Goal: Transaction & Acquisition: Purchase product/service

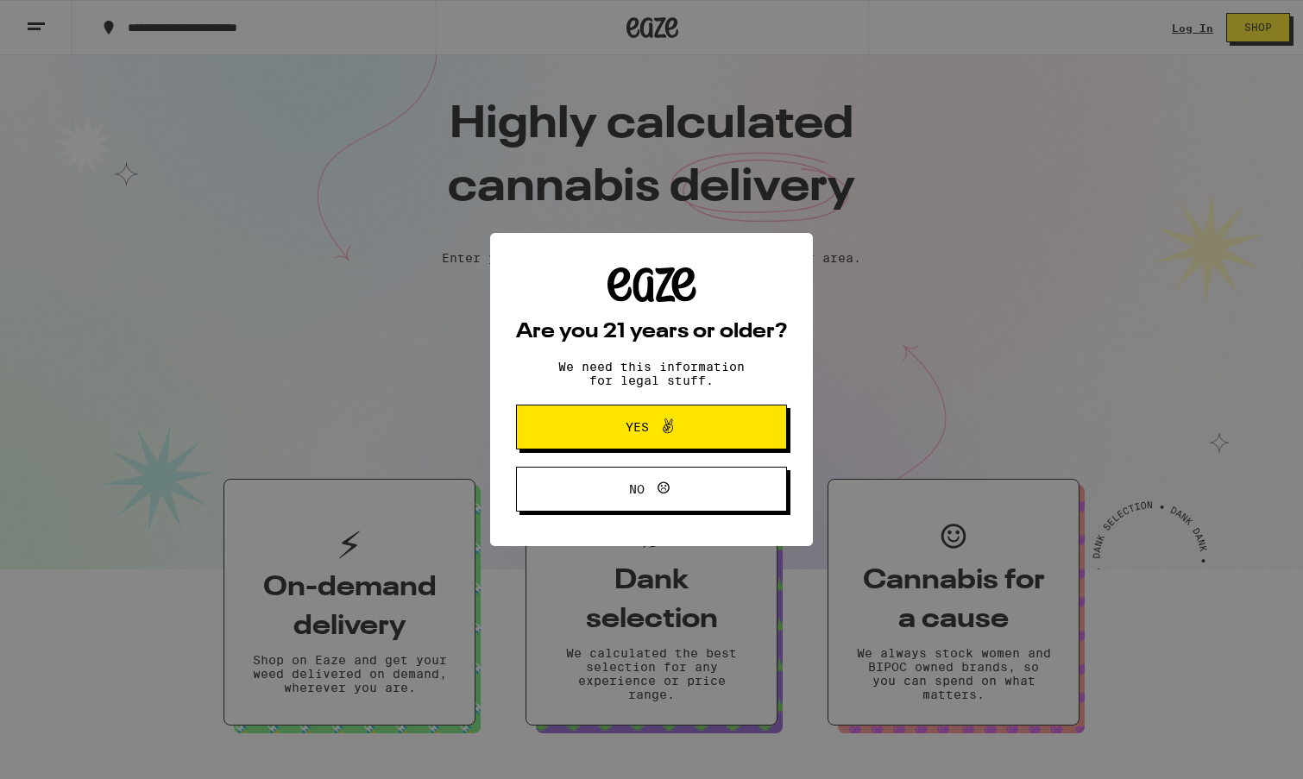
click at [1196, 29] on div "Are you 21 years or older? We need this information for legal stuff. Yes No" at bounding box center [651, 389] width 1303 height 779
click at [696, 435] on span "Yes" at bounding box center [651, 427] width 131 height 22
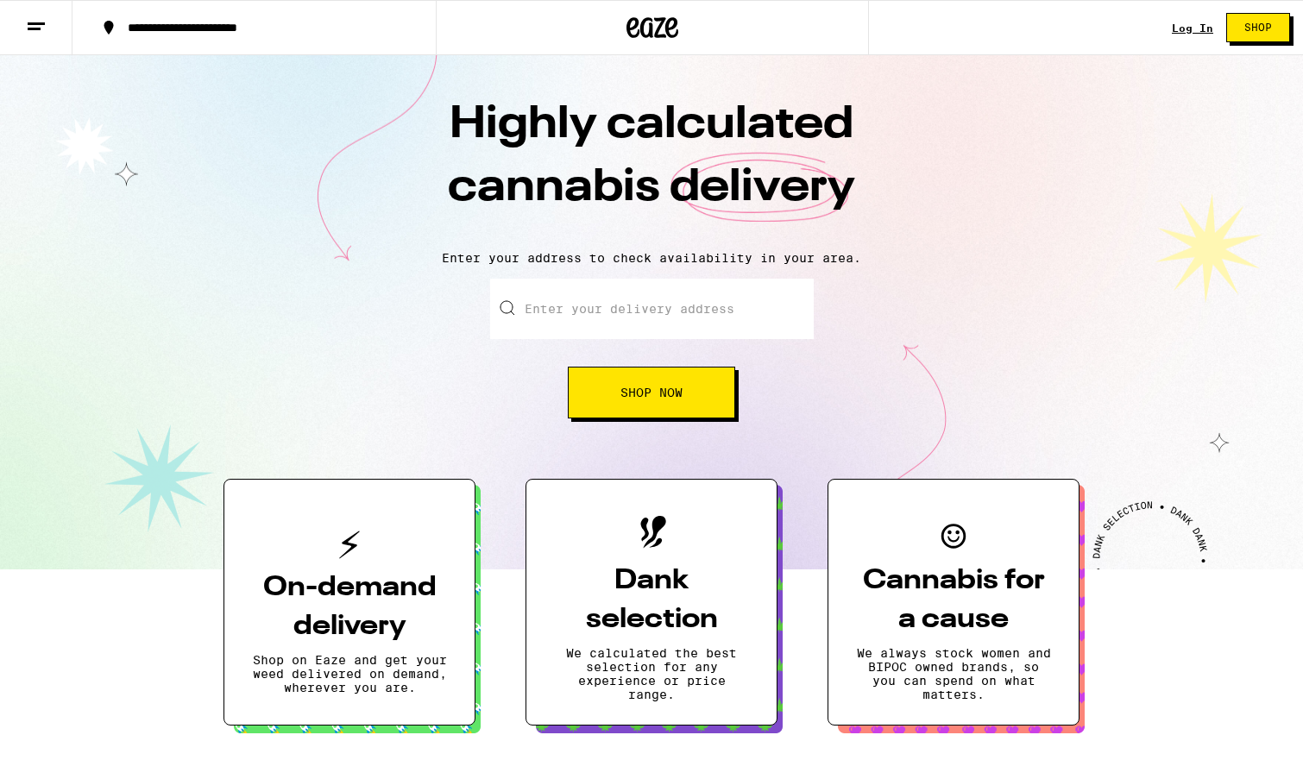
click at [1184, 31] on link "Log In" at bounding box center [1191, 27] width 41 height 11
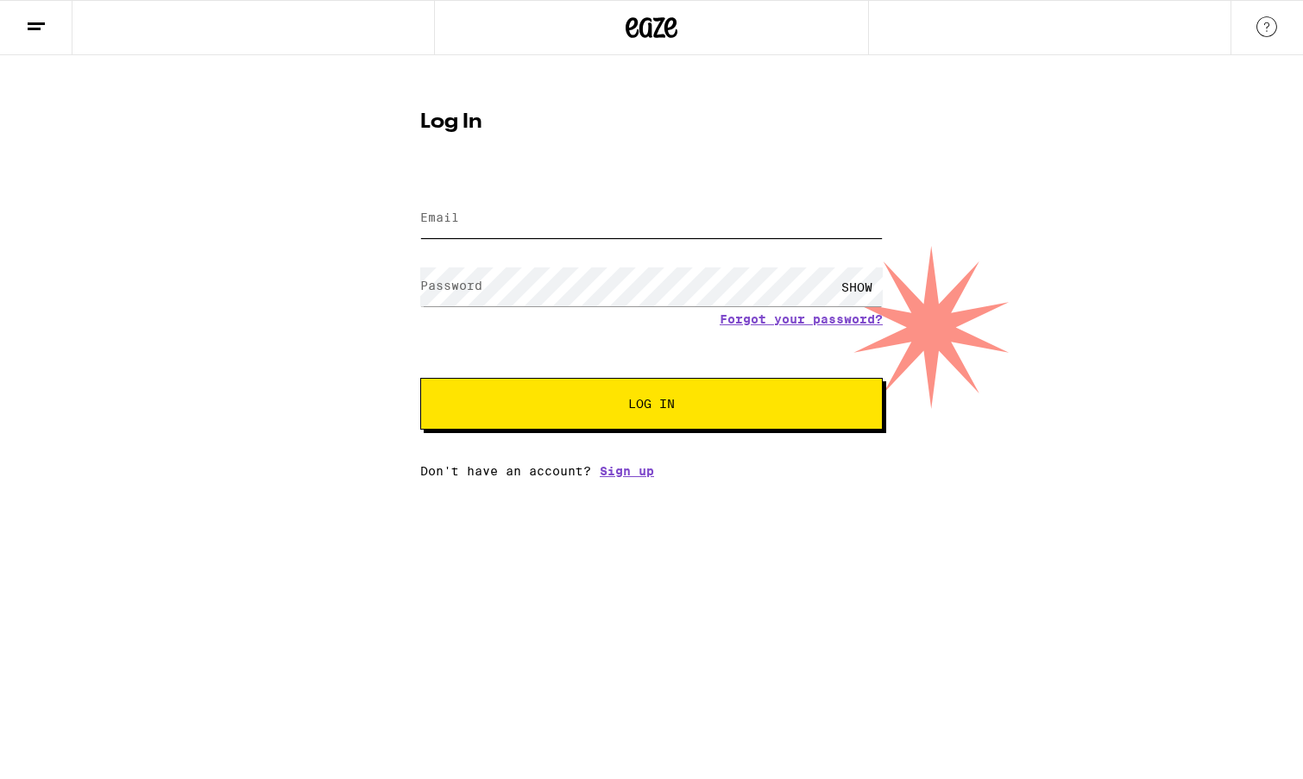
type input "[EMAIL_ADDRESS][PERSON_NAME][DOMAIN_NAME]"
click at [550, 213] on input "[EMAIL_ADDRESS][PERSON_NAME][DOMAIN_NAME]" at bounding box center [651, 218] width 462 height 39
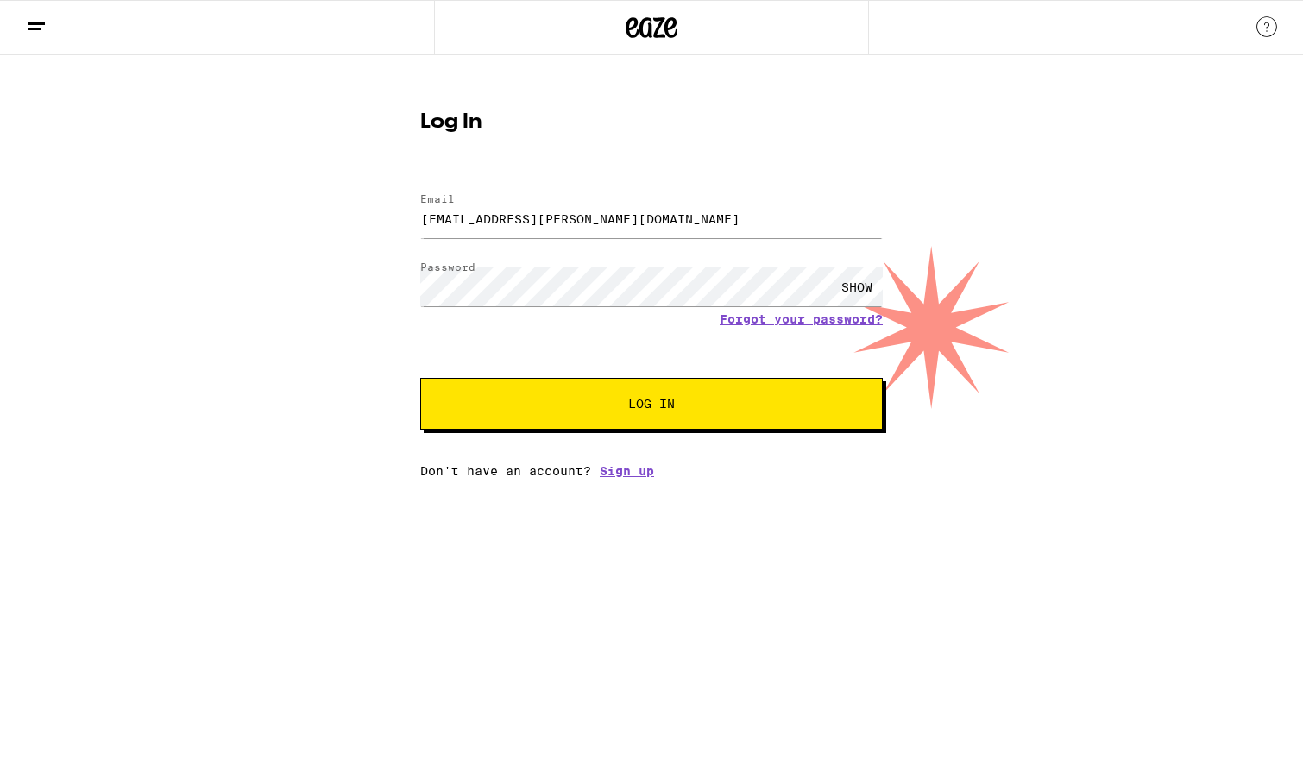
click at [246, 342] on div "Log In Email Email [EMAIL_ADDRESS][PERSON_NAME][DOMAIN_NAME] Password Password …" at bounding box center [651, 266] width 1303 height 423
click at [661, 371] on form "Email Email [EMAIL_ADDRESS][PERSON_NAME][DOMAIN_NAME] Password Password SHOW Fo…" at bounding box center [651, 303] width 462 height 254
click at [638, 408] on span "Log In" at bounding box center [651, 404] width 47 height 12
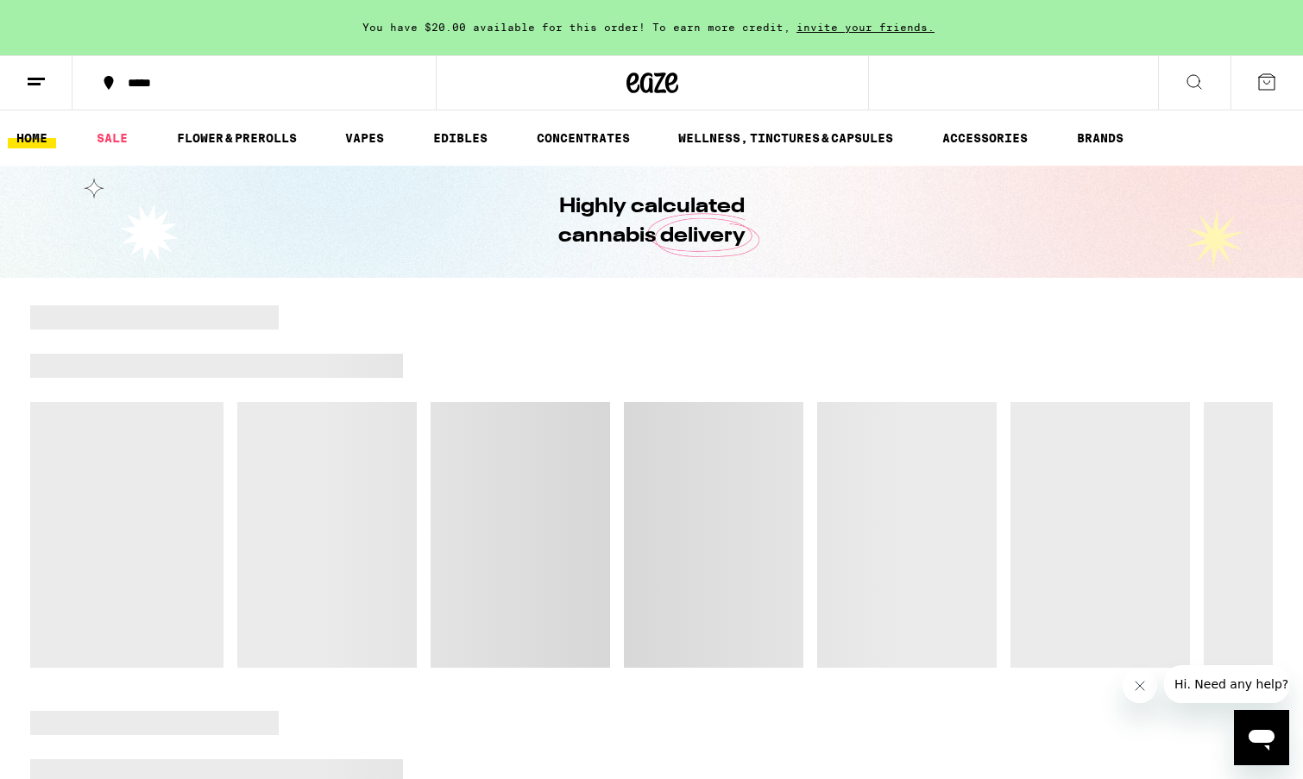
click at [163, 81] on div "*****" at bounding box center [264, 83] width 291 height 12
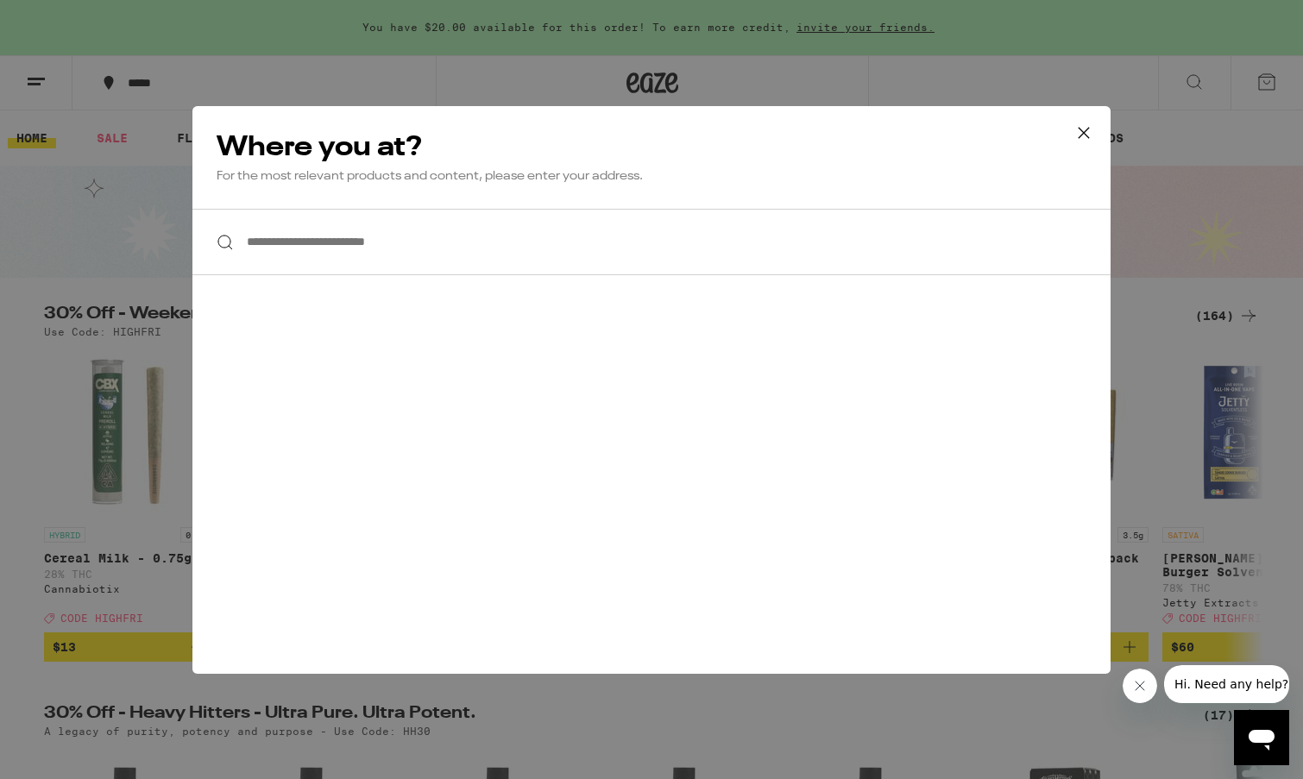
click at [356, 236] on input "**********" at bounding box center [651, 242] width 918 height 66
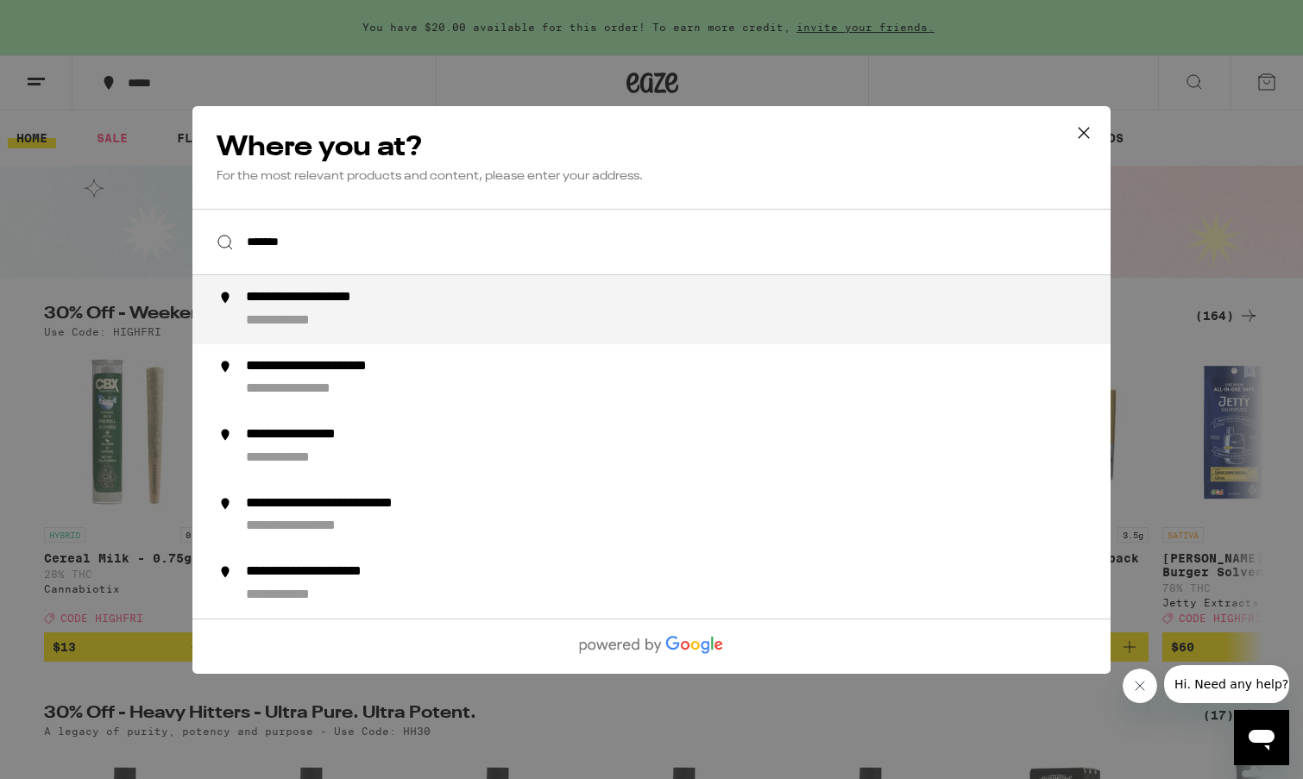
click at [298, 312] on div "**********" at bounding box center [686, 309] width 880 height 41
type input "**********"
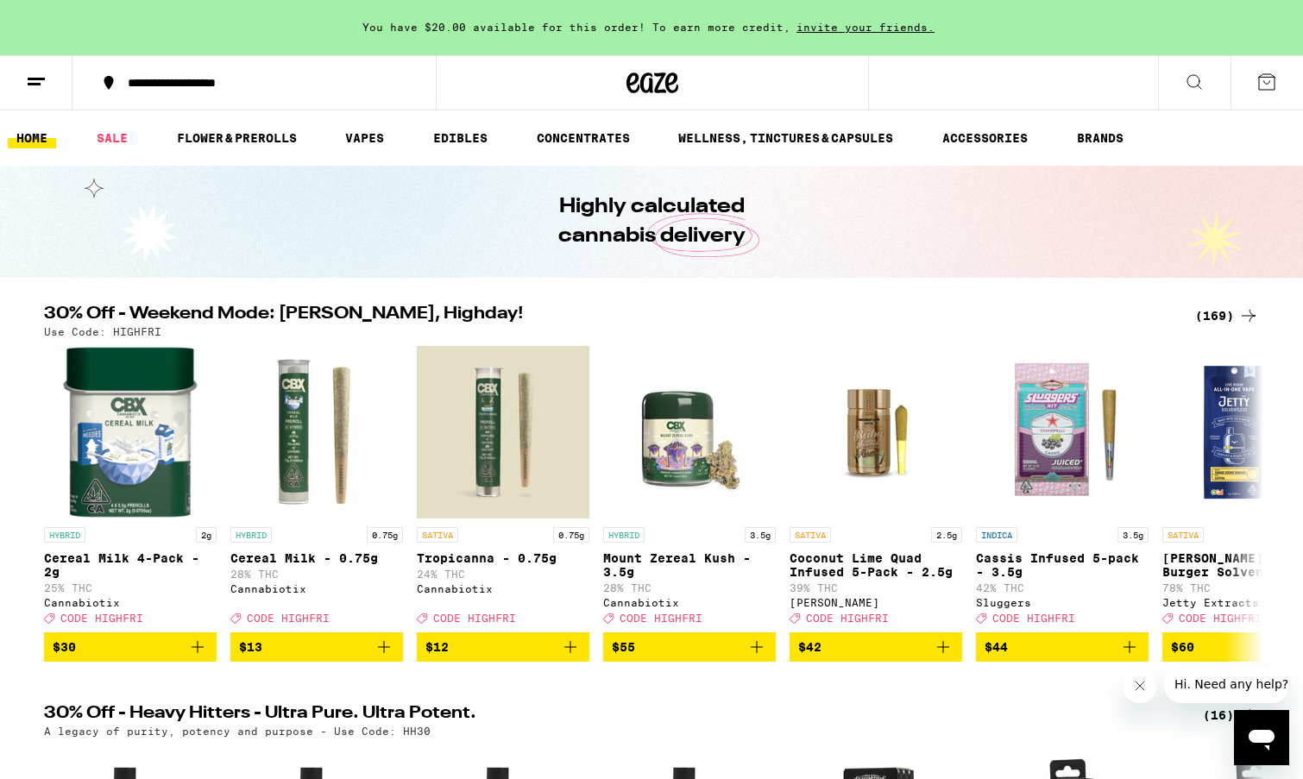
click at [1188, 75] on icon at bounding box center [1194, 82] width 21 height 21
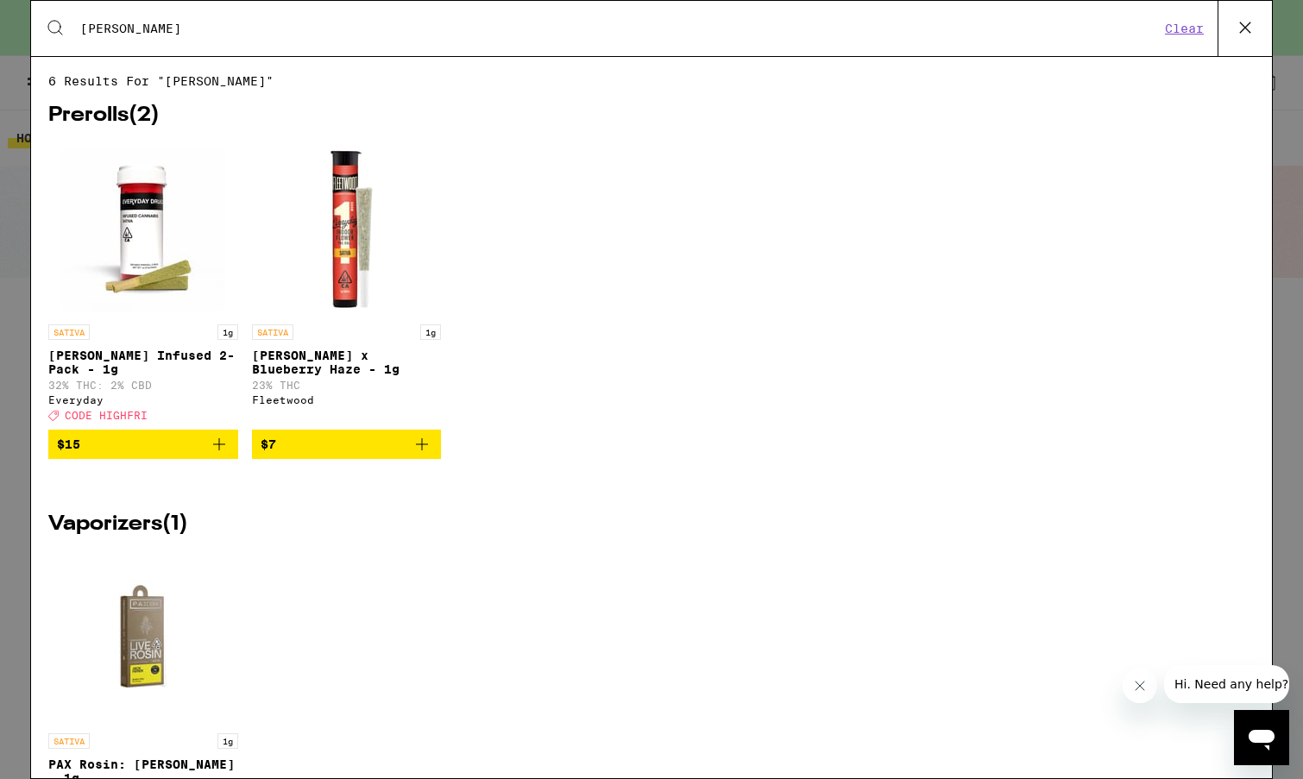
type input "[PERSON_NAME]"
click at [223, 455] on icon "Add to bag" at bounding box center [219, 444] width 21 height 21
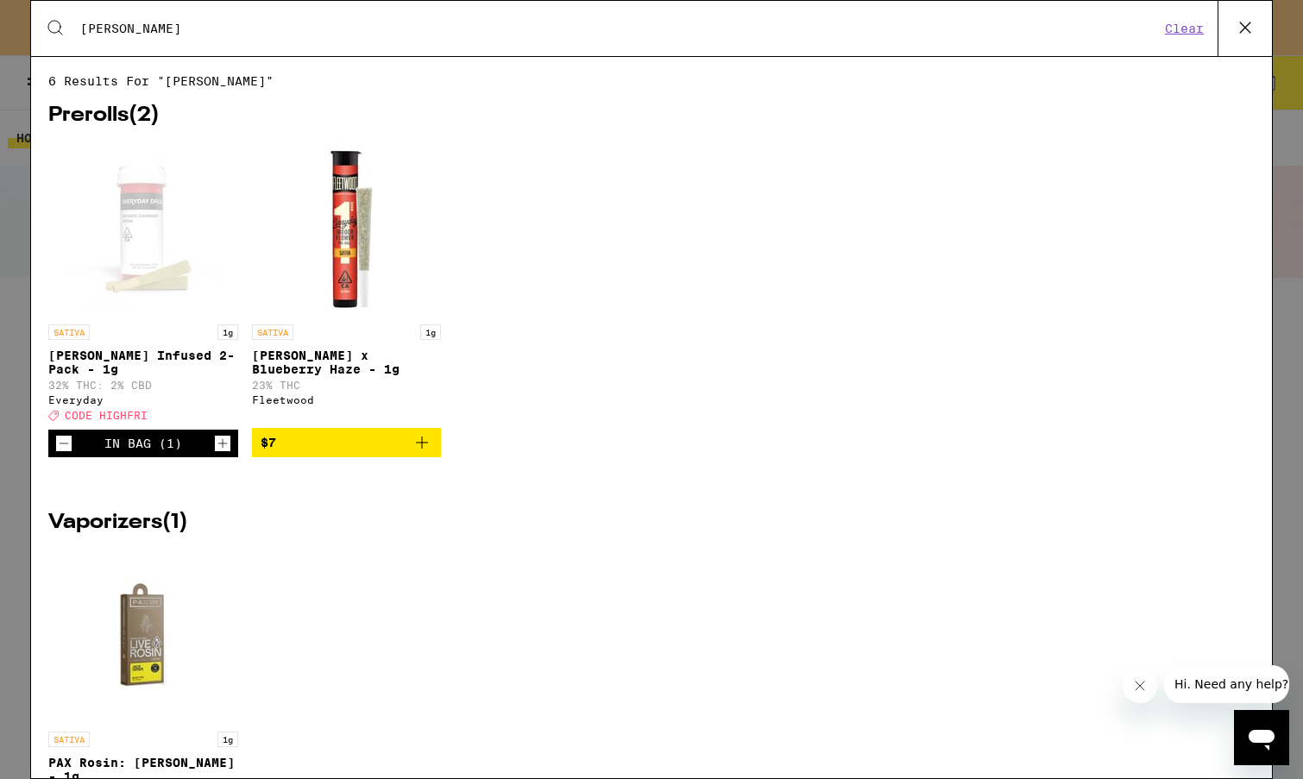
click at [1238, 22] on icon at bounding box center [1245, 28] width 26 height 26
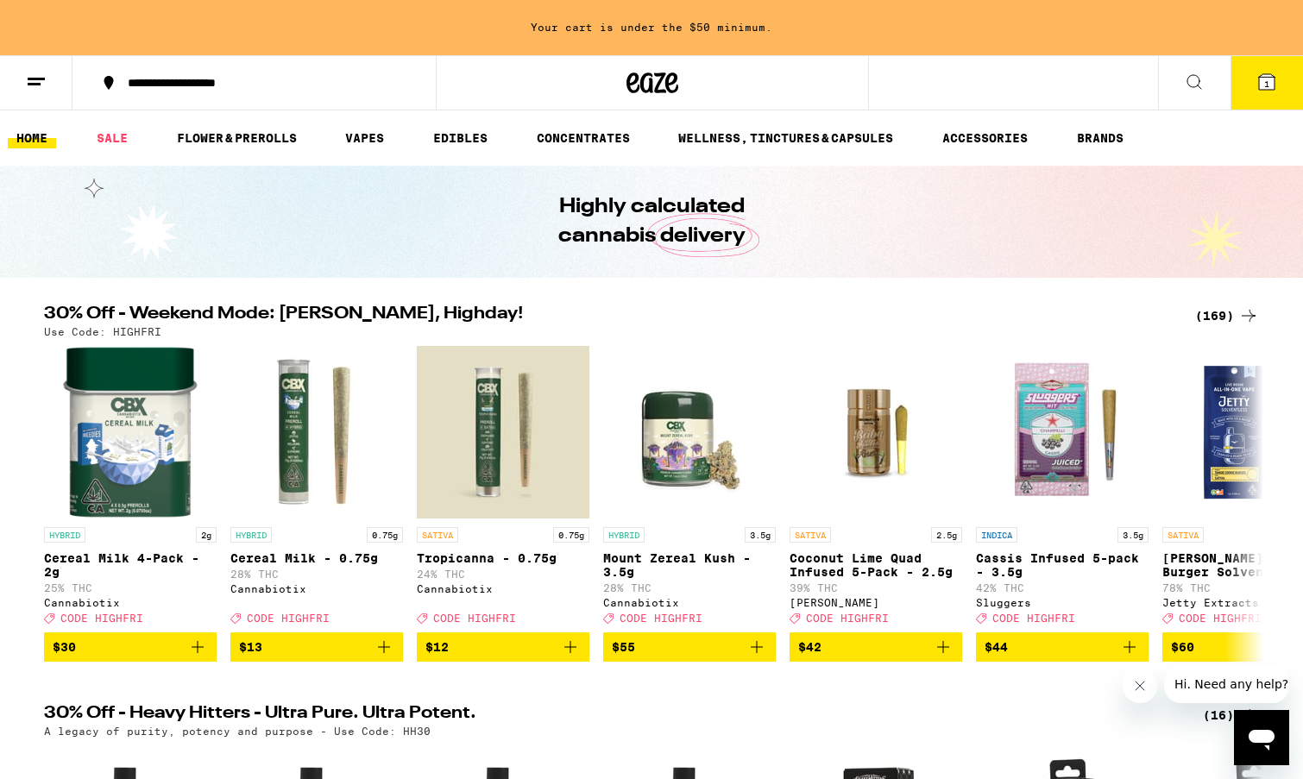
click at [1200, 85] on icon at bounding box center [1194, 82] width 21 height 21
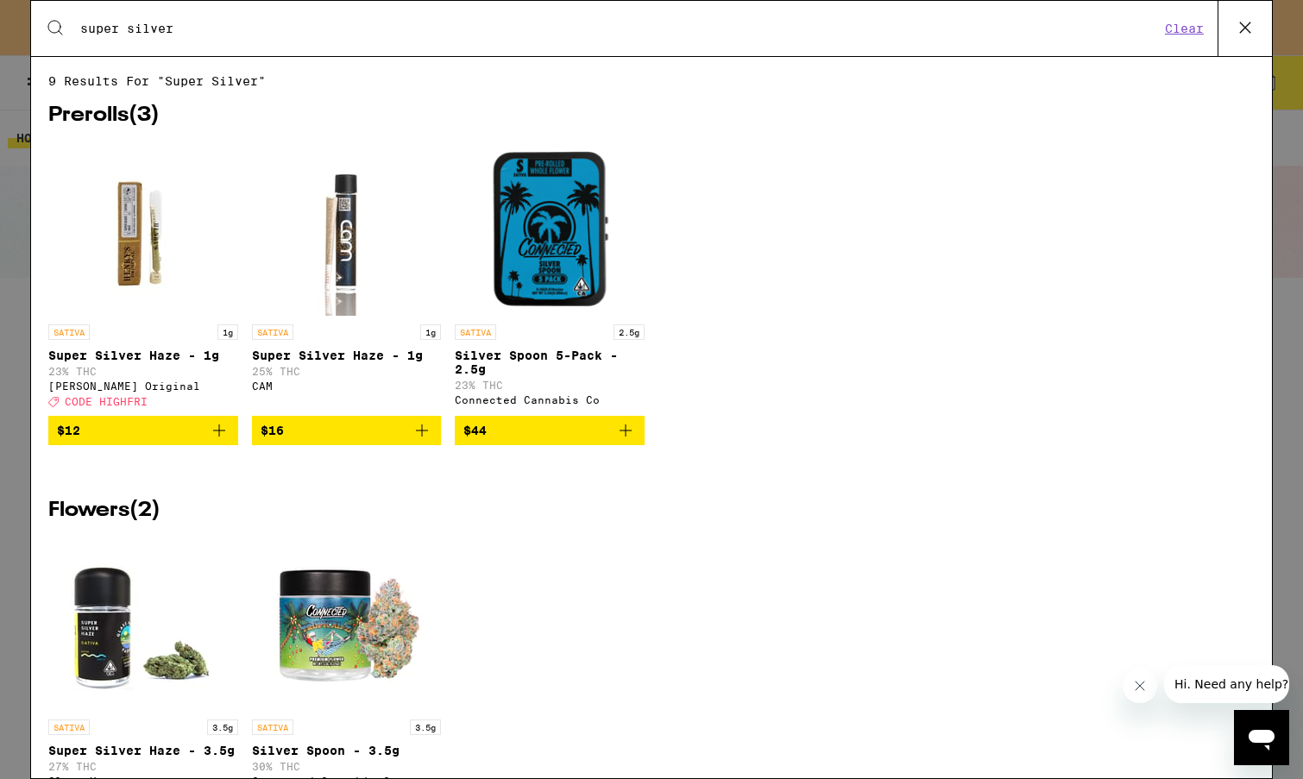
type input "super silver"
click at [222, 440] on icon "Add to bag" at bounding box center [219, 430] width 21 height 21
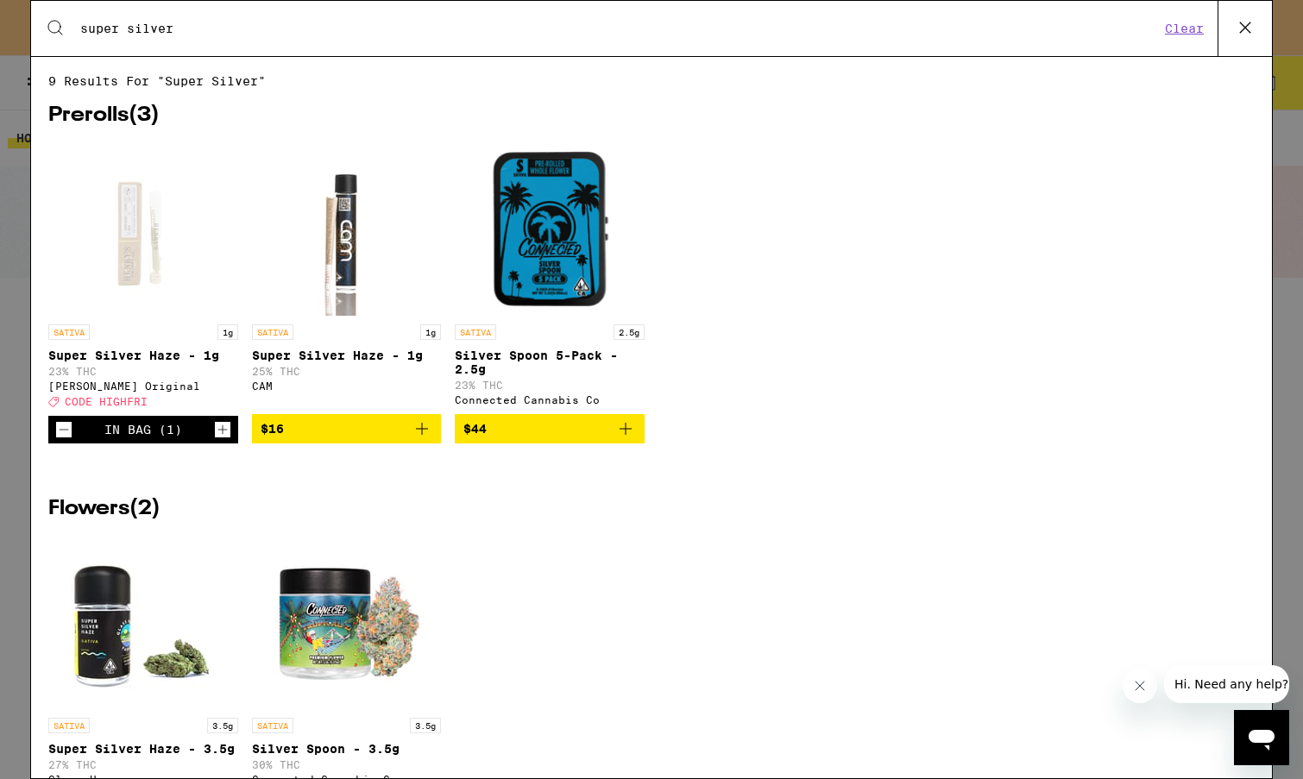
click at [1240, 23] on icon at bounding box center [1245, 27] width 10 height 10
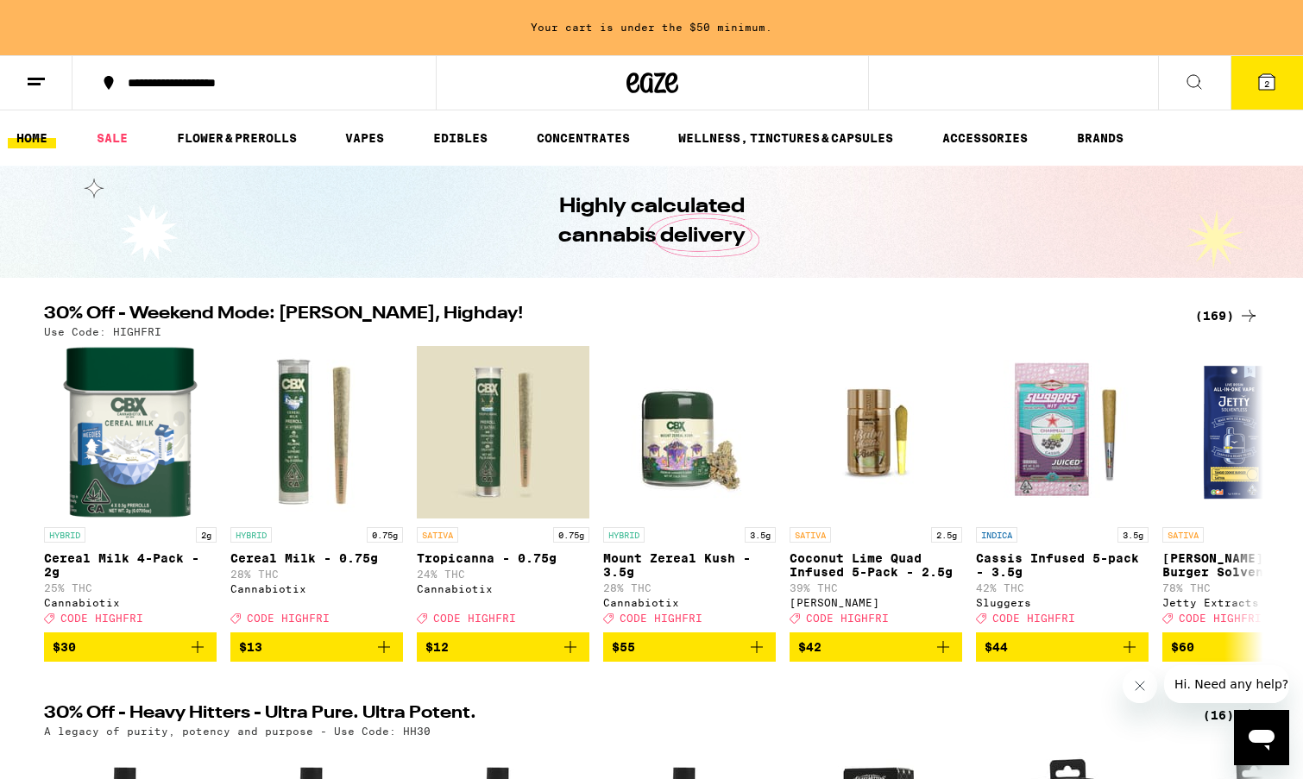
click at [1196, 85] on icon at bounding box center [1194, 82] width 14 height 14
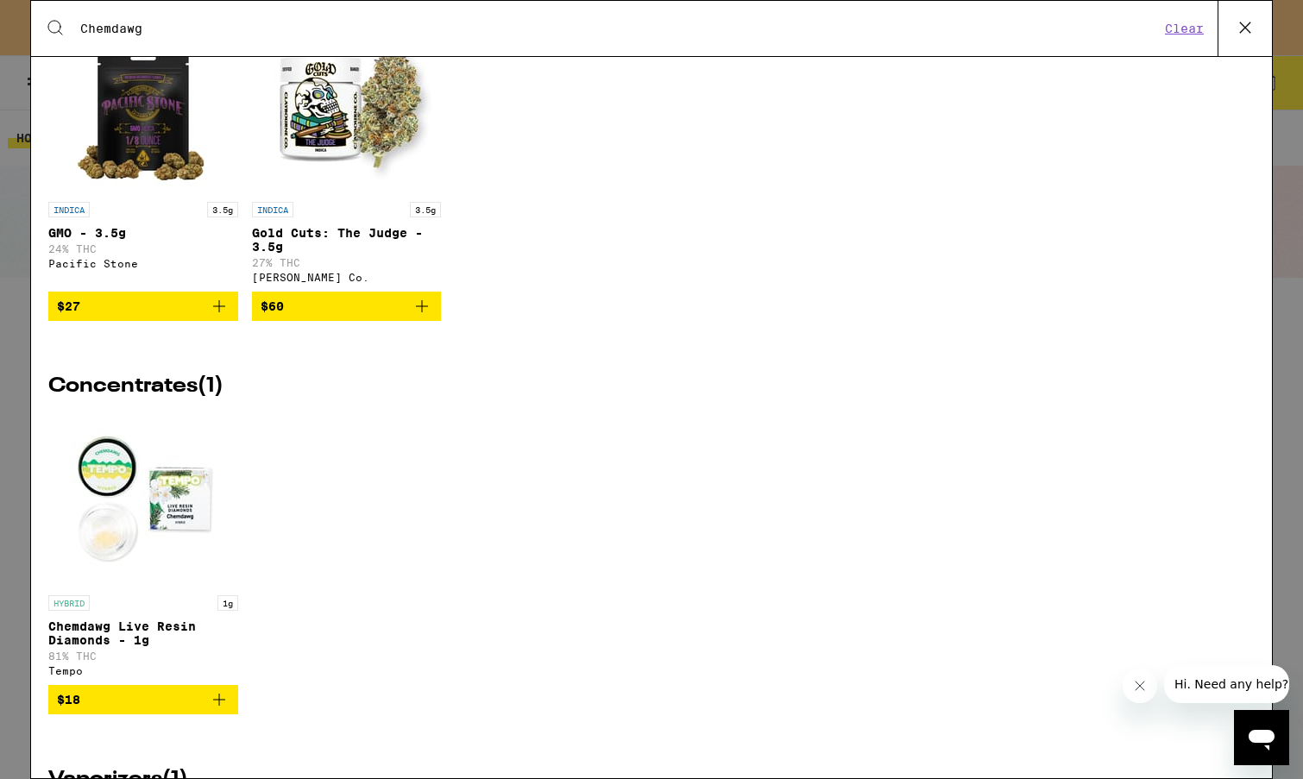
scroll to position [137, 0]
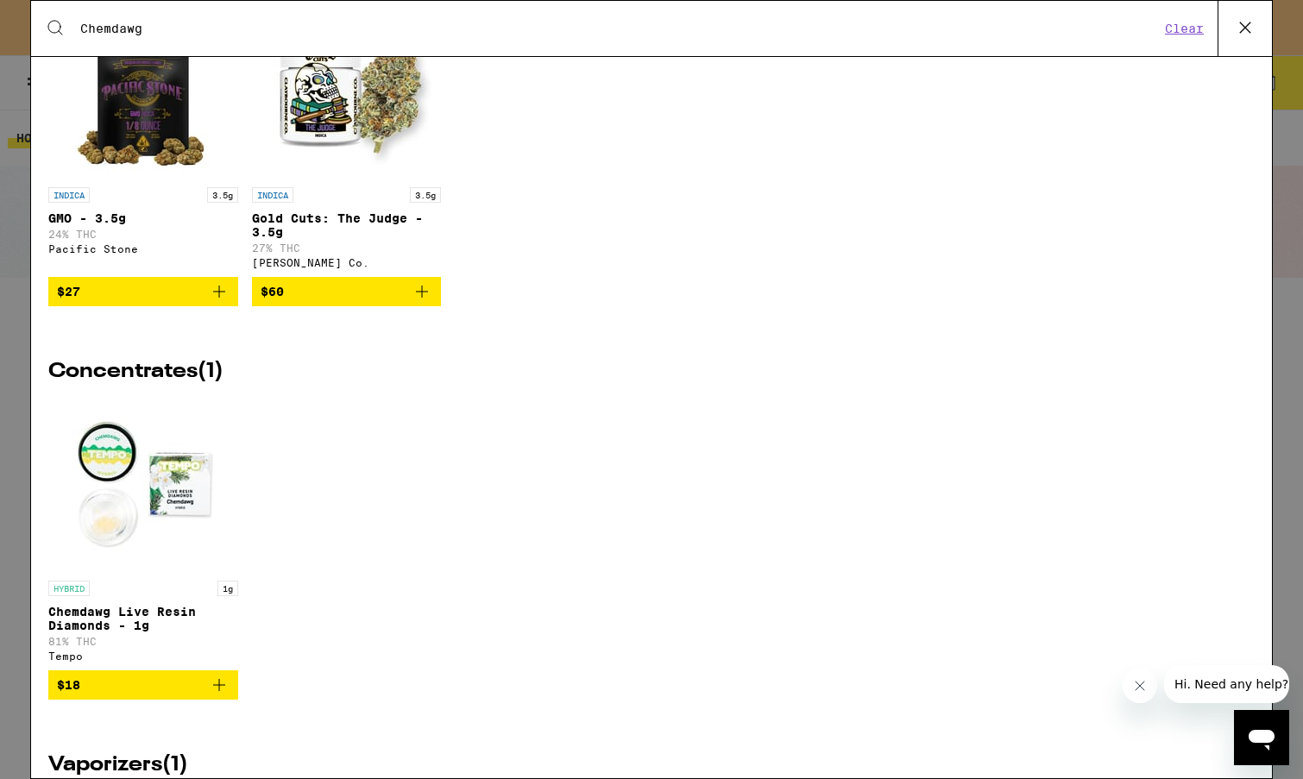
click at [122, 22] on input "Chemdawg" at bounding box center [619, 29] width 1080 height 16
paste input "[MEDICAL_DATA] Haze"
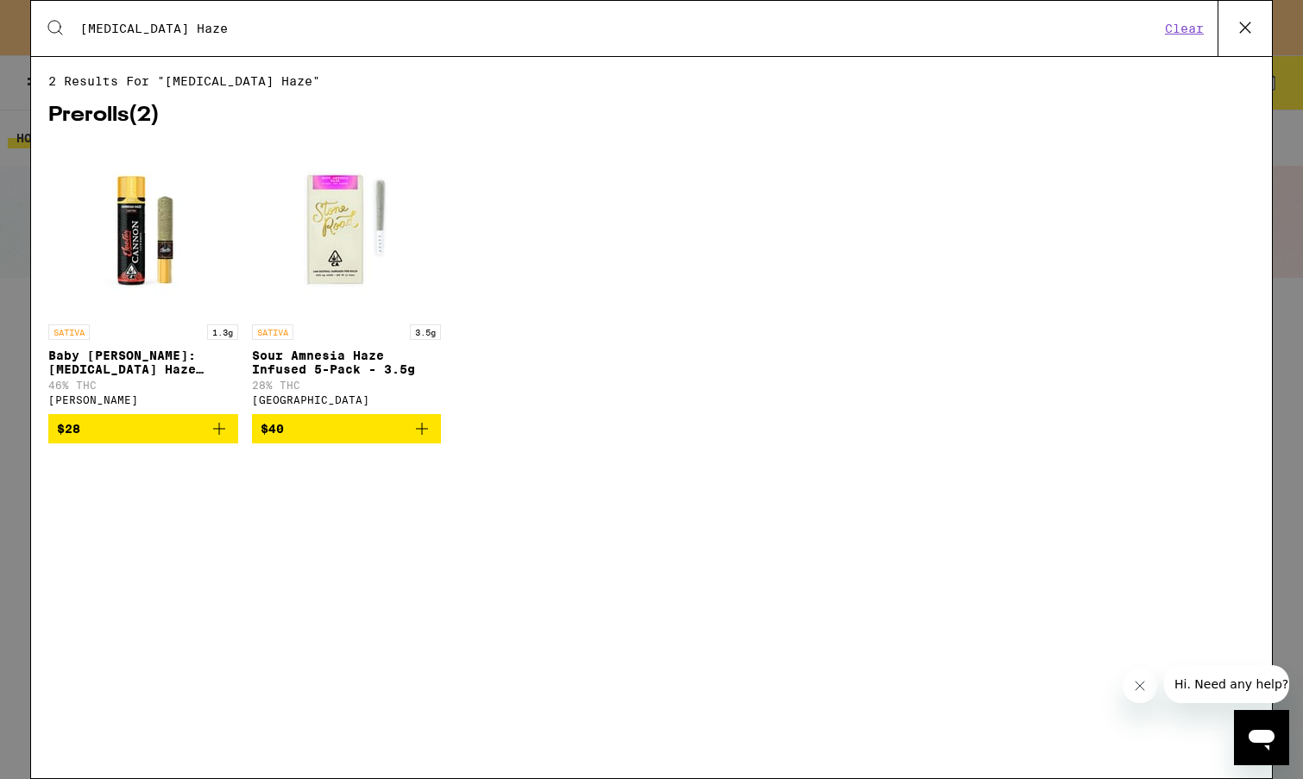
click at [418, 439] on icon "Add to bag" at bounding box center [421, 428] width 21 height 21
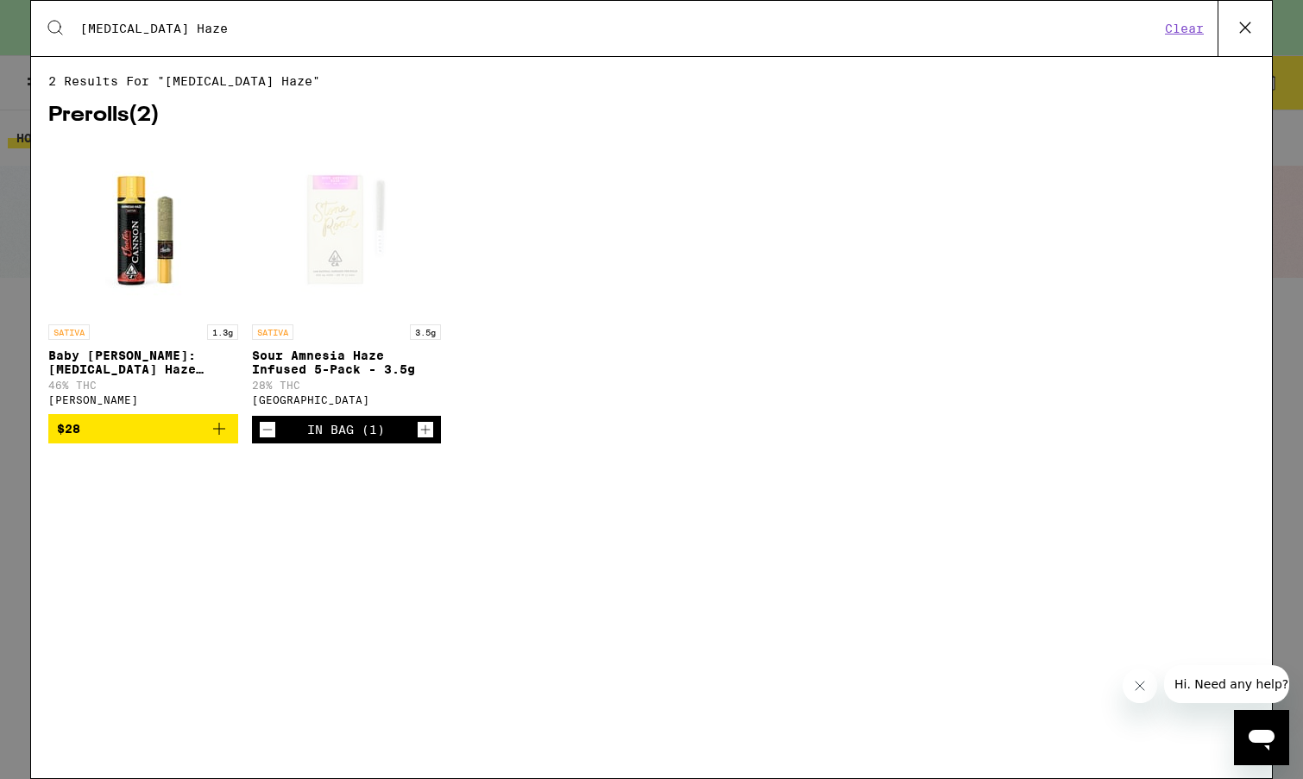
click at [164, 35] on input "[MEDICAL_DATA] Haze" at bounding box center [619, 29] width 1080 height 16
paste input "Sour Diesel"
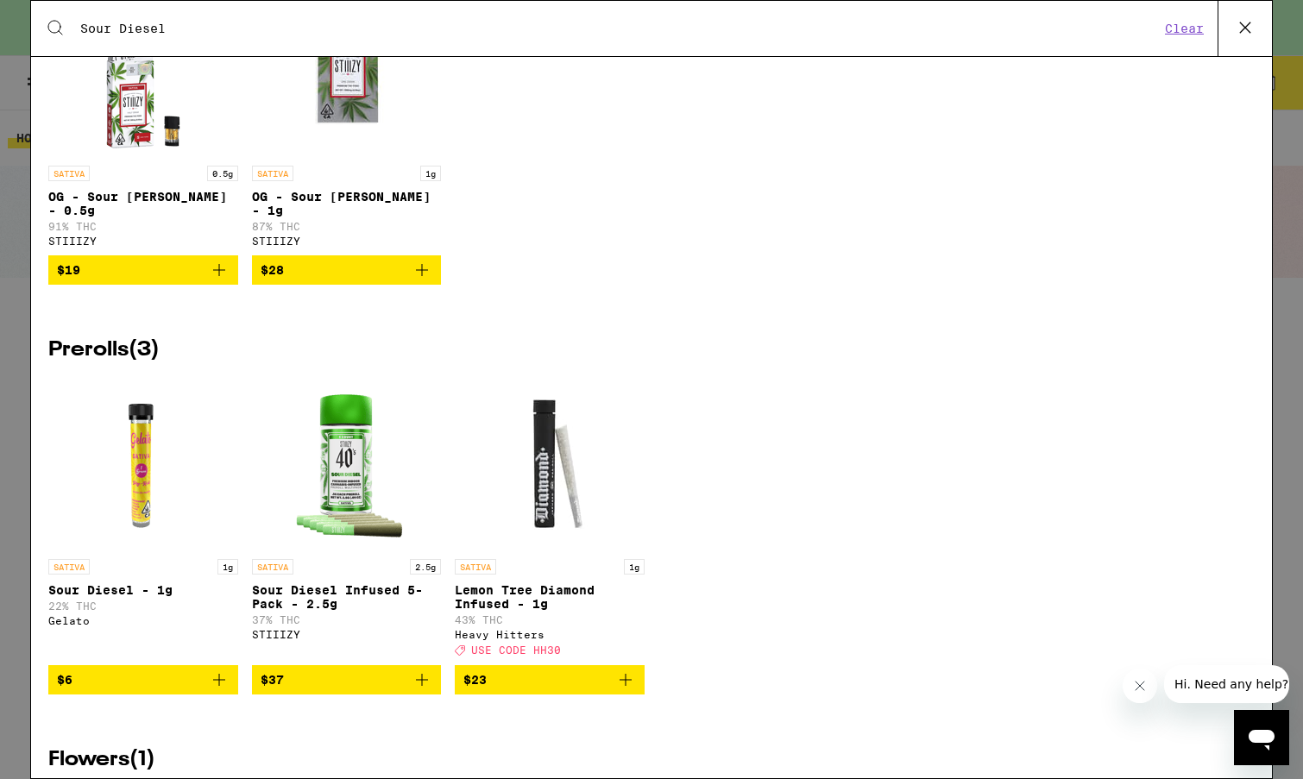
scroll to position [509, 0]
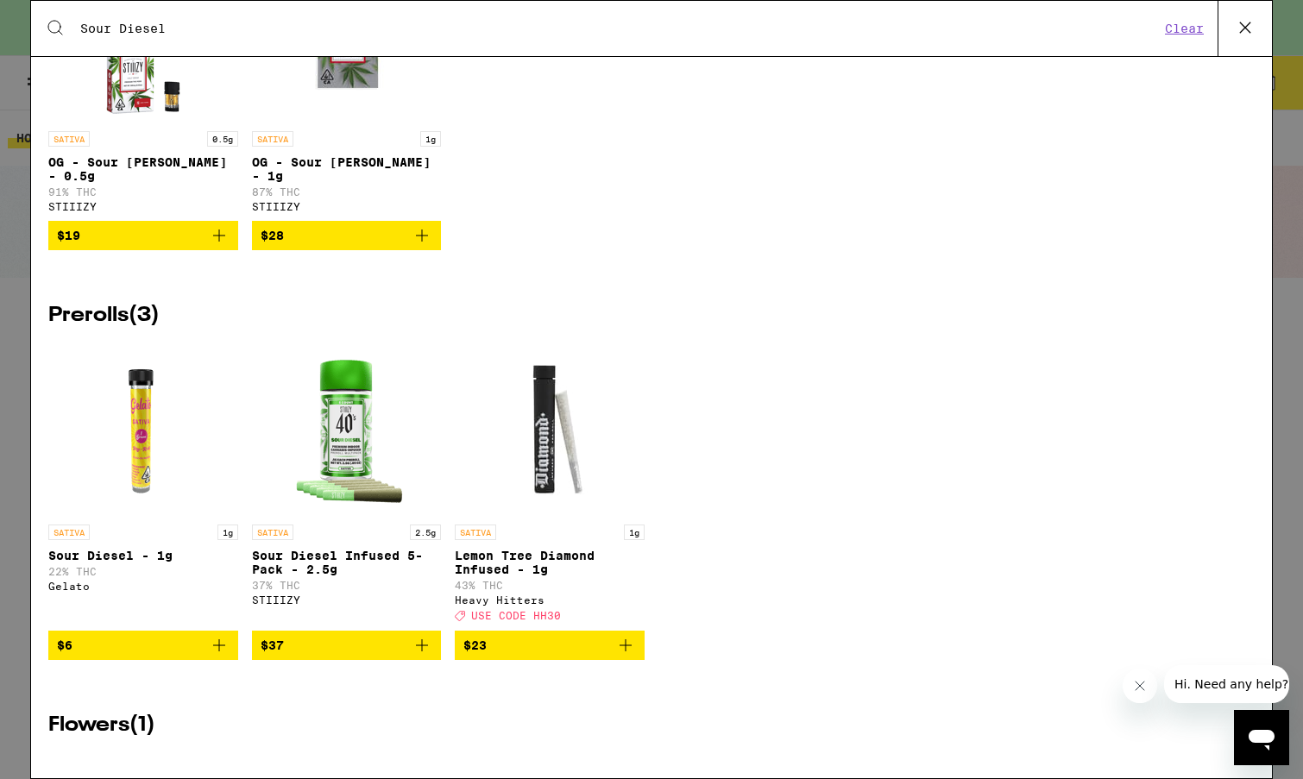
type input "Sour Diesel"
click at [1249, 25] on icon at bounding box center [1245, 28] width 26 height 26
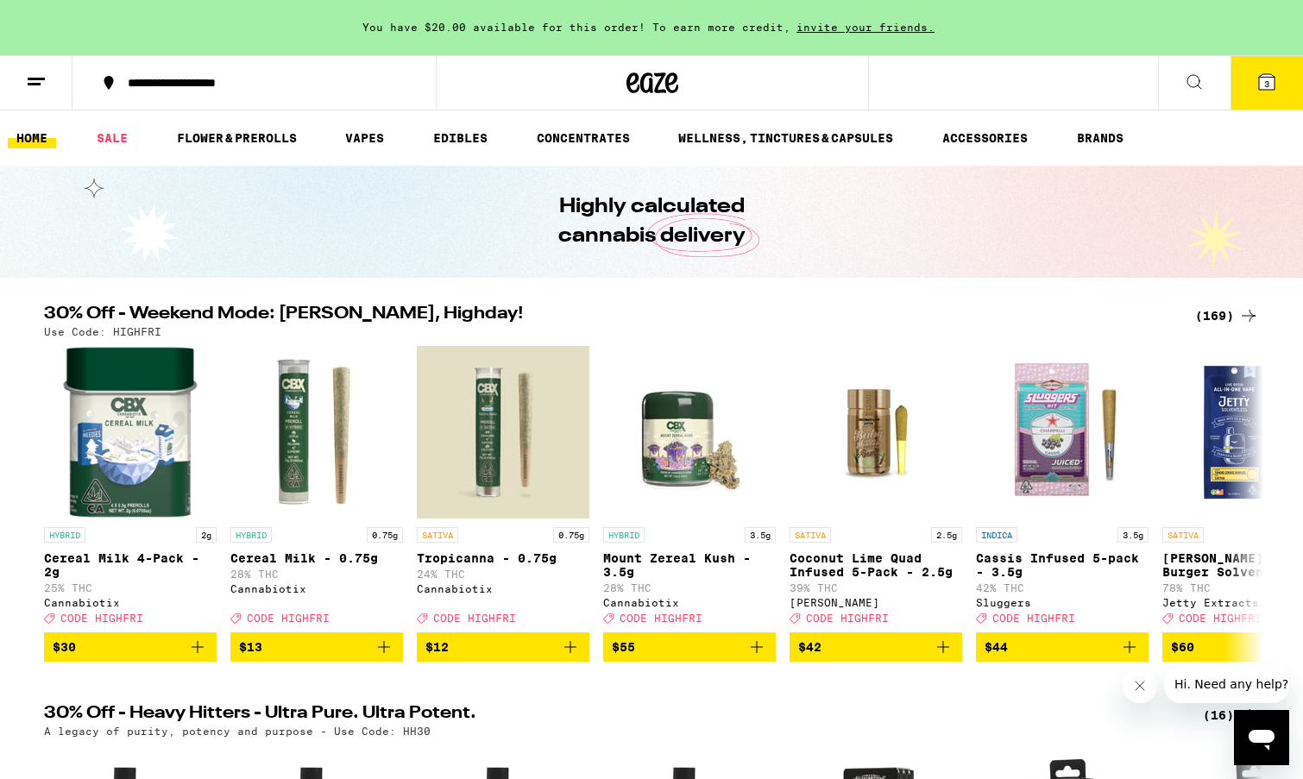
click at [1262, 78] on icon at bounding box center [1267, 82] width 16 height 16
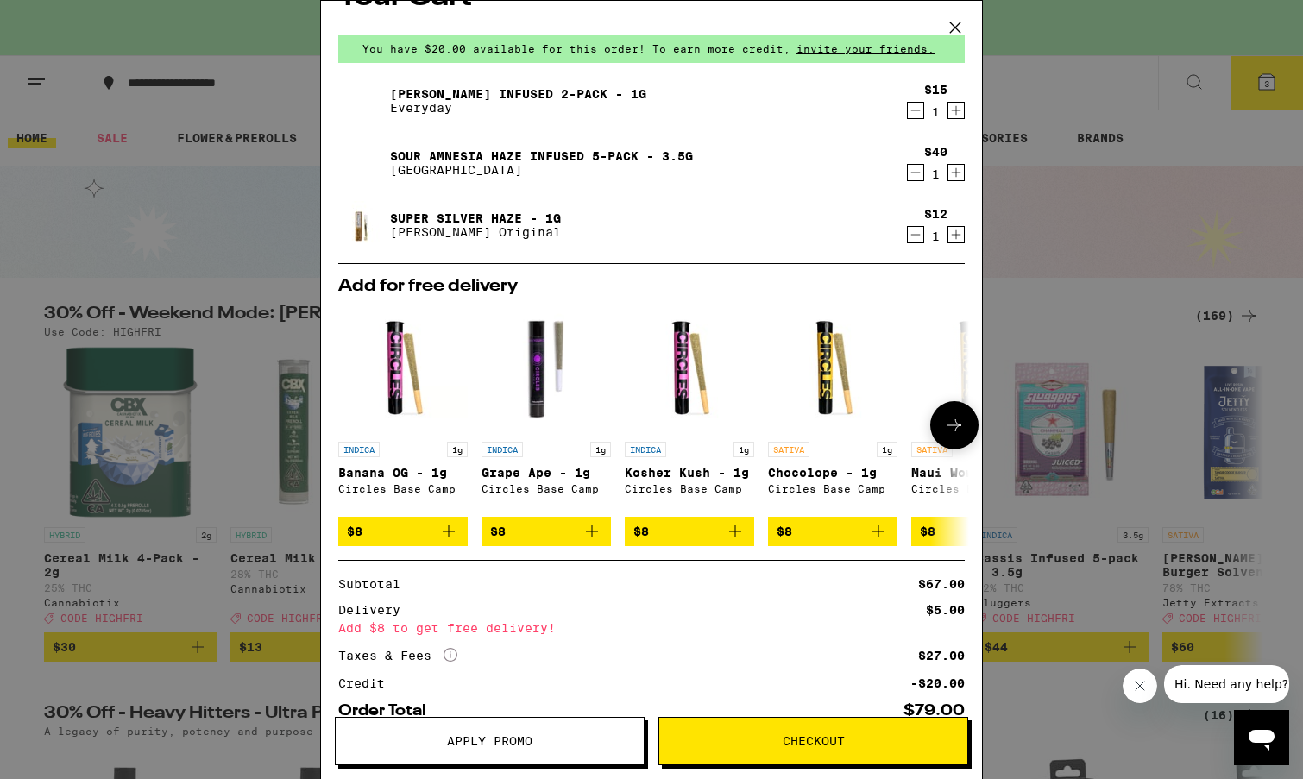
scroll to position [147, 0]
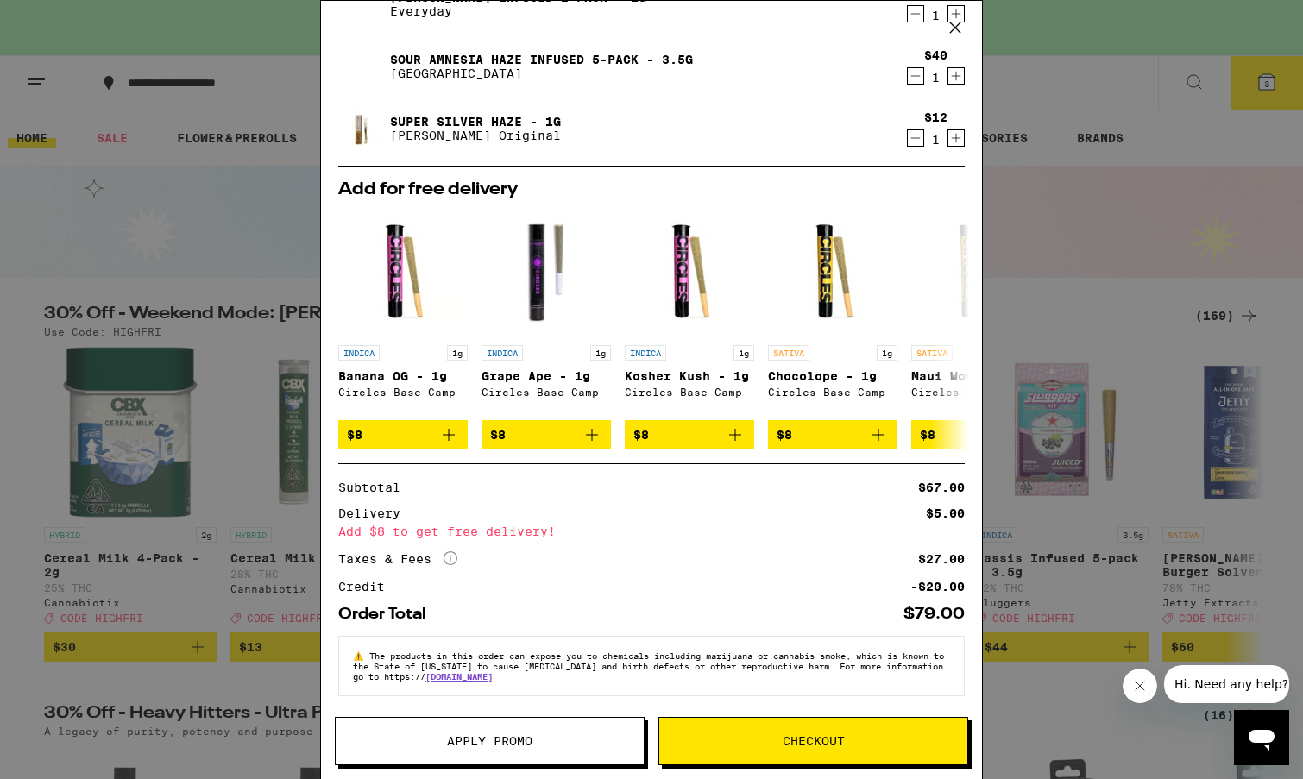
click at [747, 740] on span "Checkout" at bounding box center [813, 741] width 308 height 12
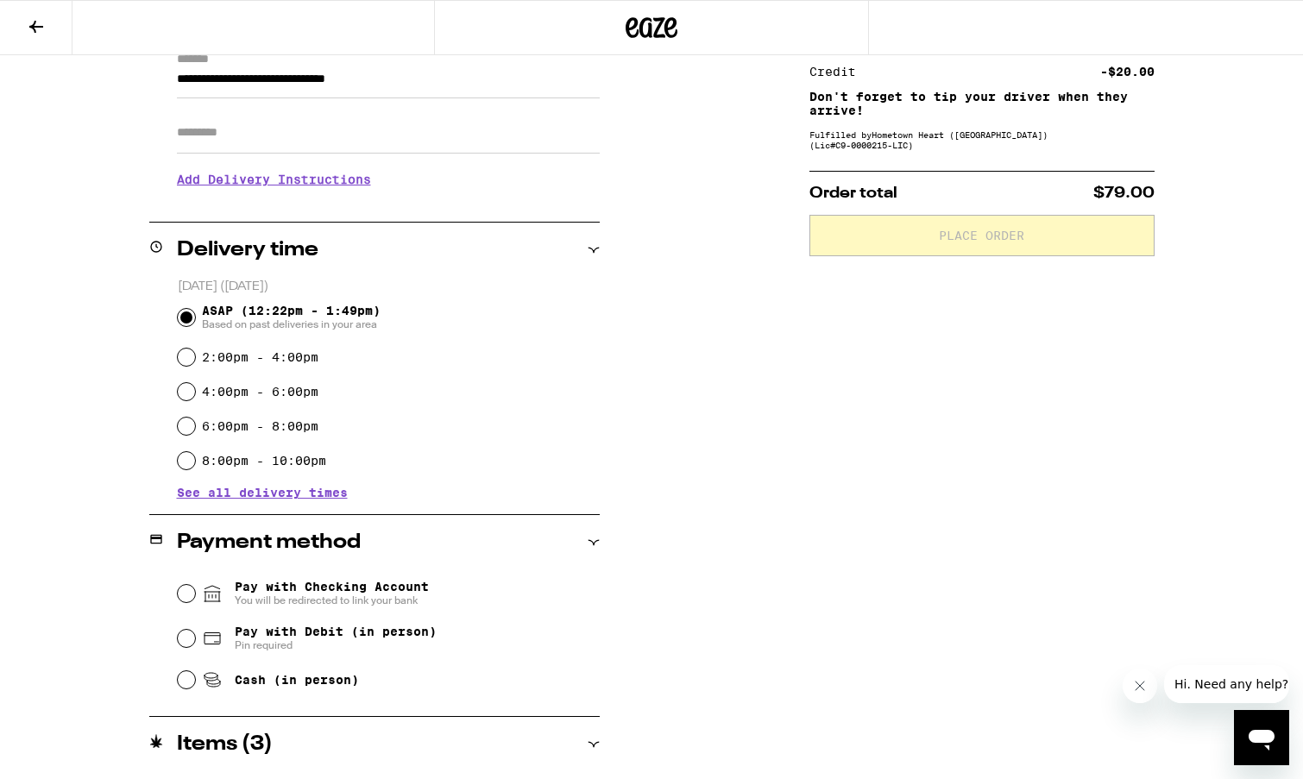
scroll to position [440, 0]
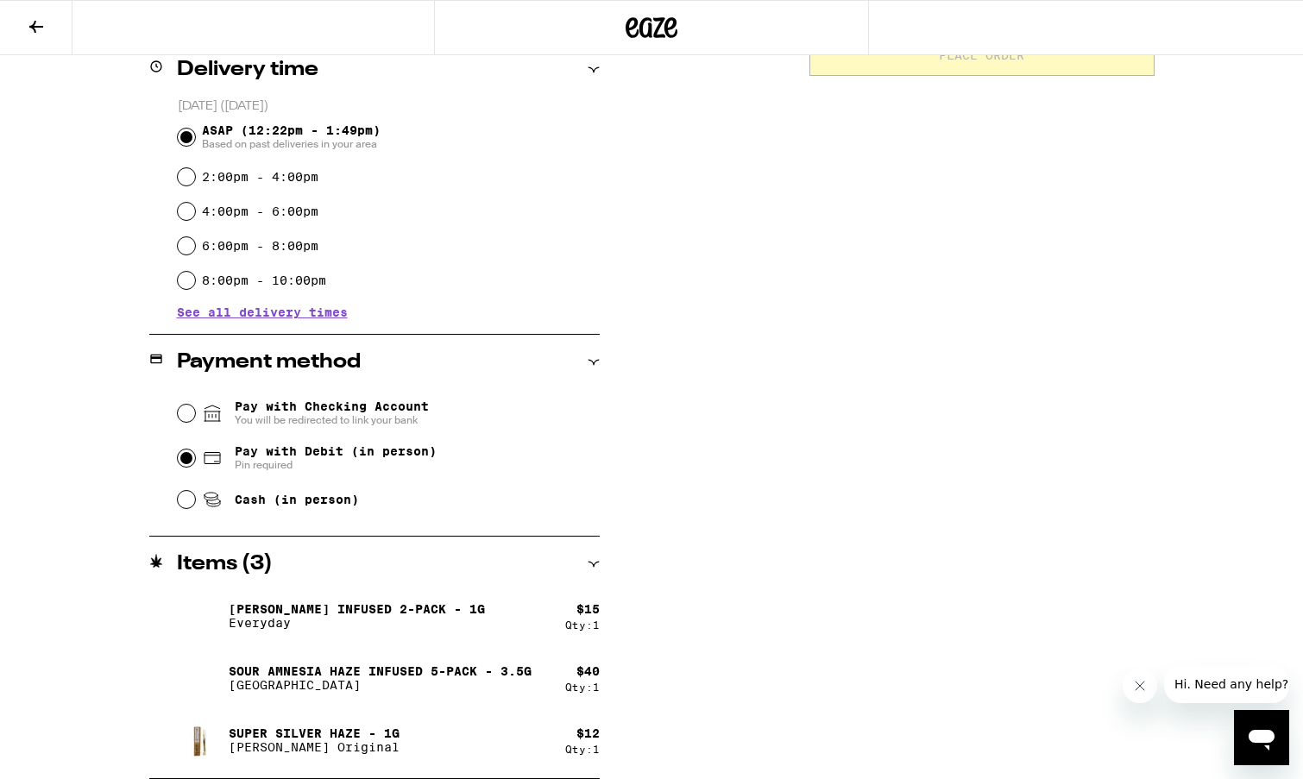
click at [187, 458] on input "Pay with Debit (in person) Pin required" at bounding box center [186, 457] width 17 height 17
radio input "true"
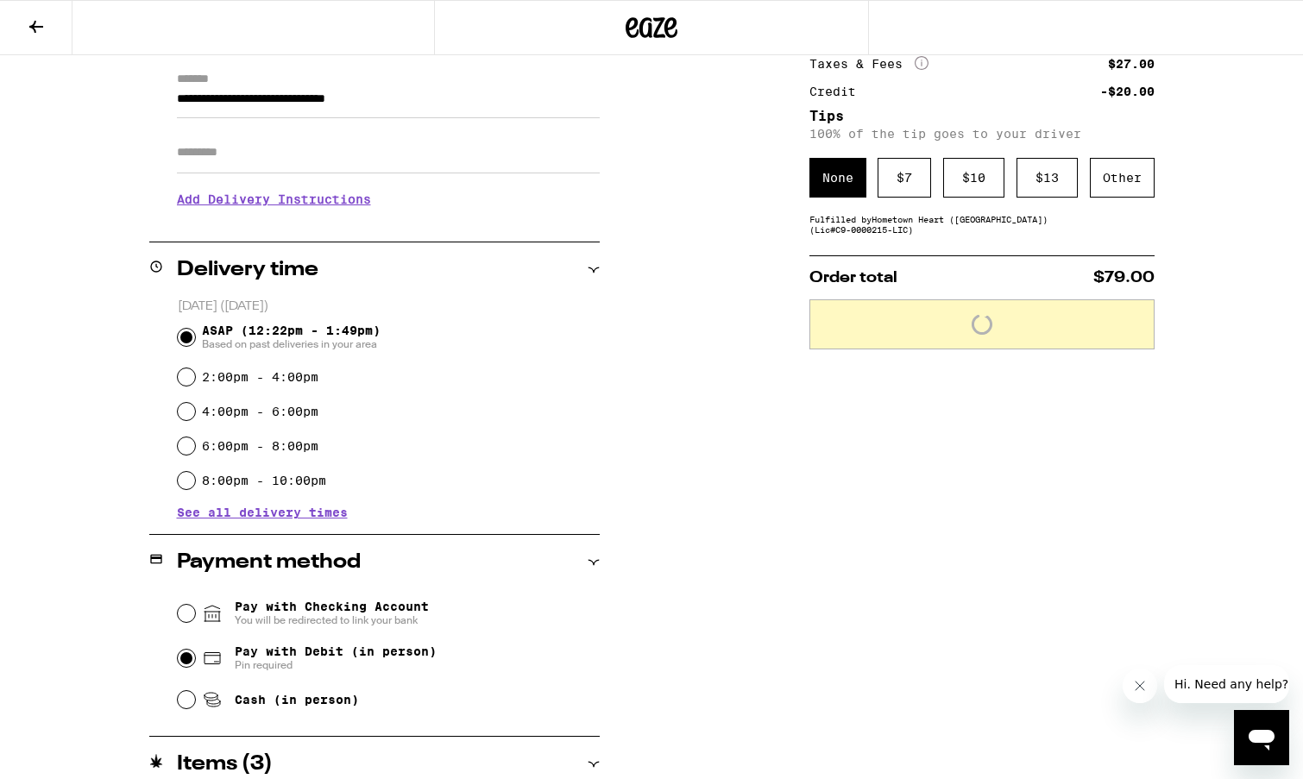
scroll to position [231, 0]
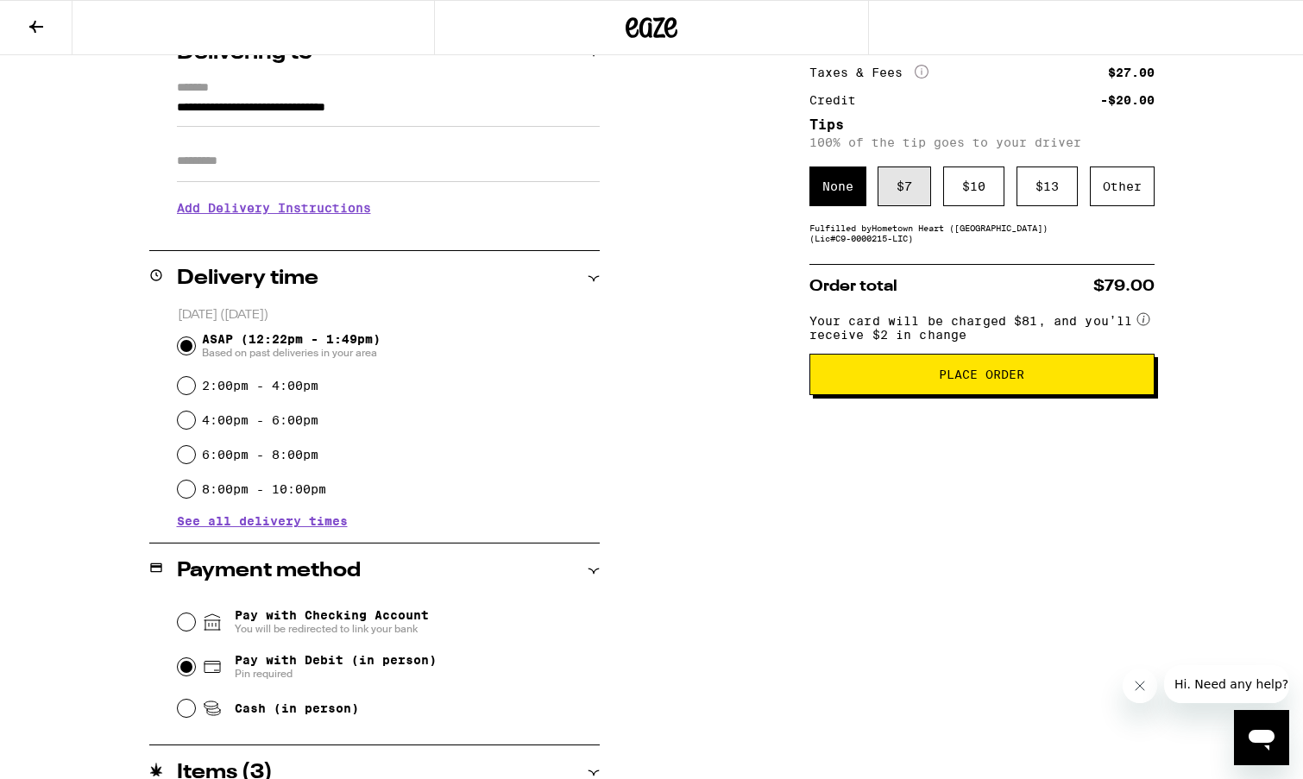
click at [917, 195] on div "$ 7" at bounding box center [903, 186] width 53 height 40
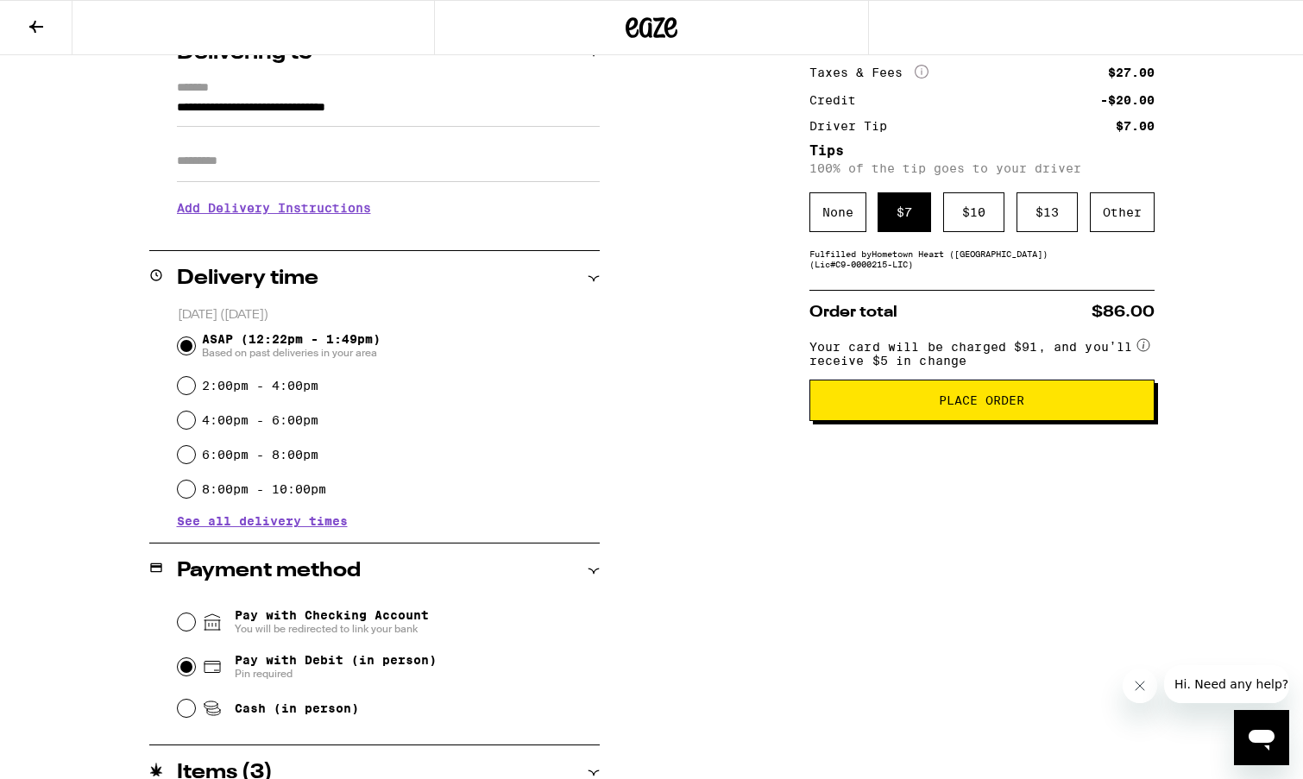
click at [981, 421] on button "Place Order" at bounding box center [981, 400] width 345 height 41
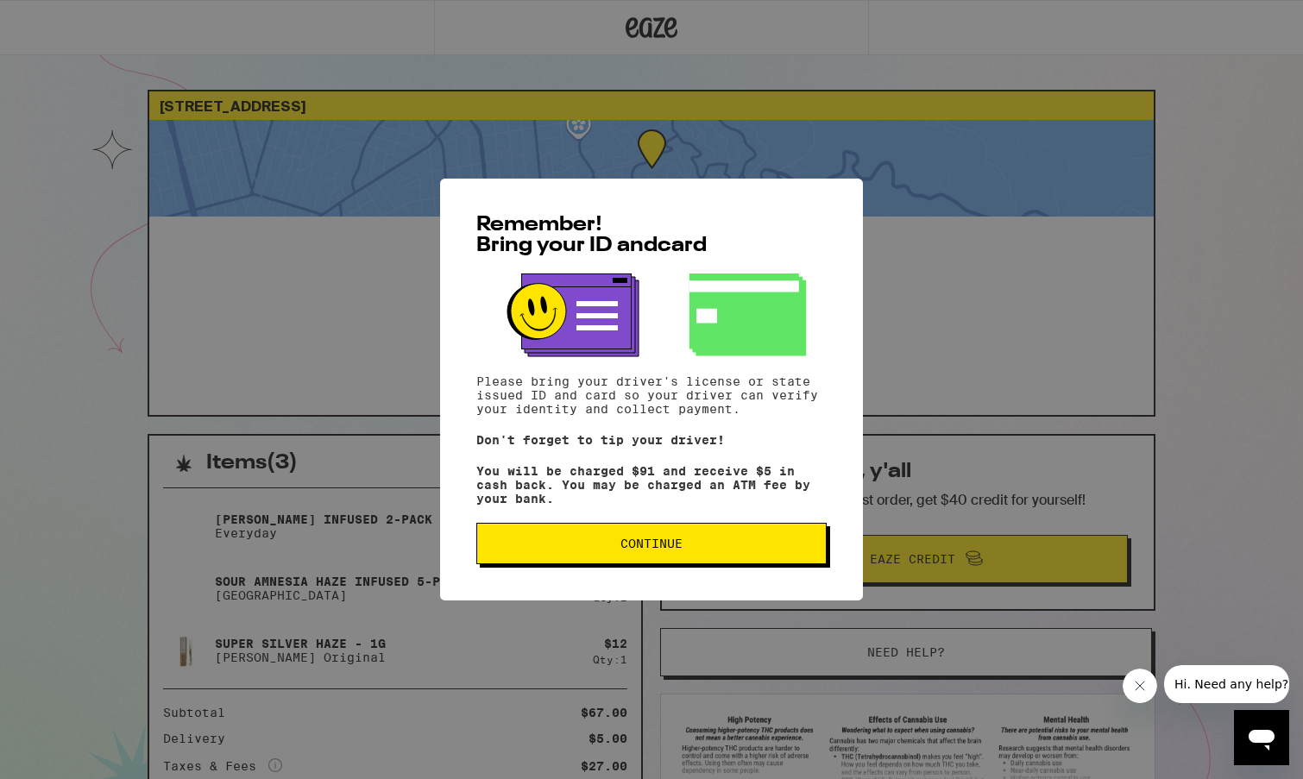
click at [704, 535] on button "Continue" at bounding box center [651, 543] width 350 height 41
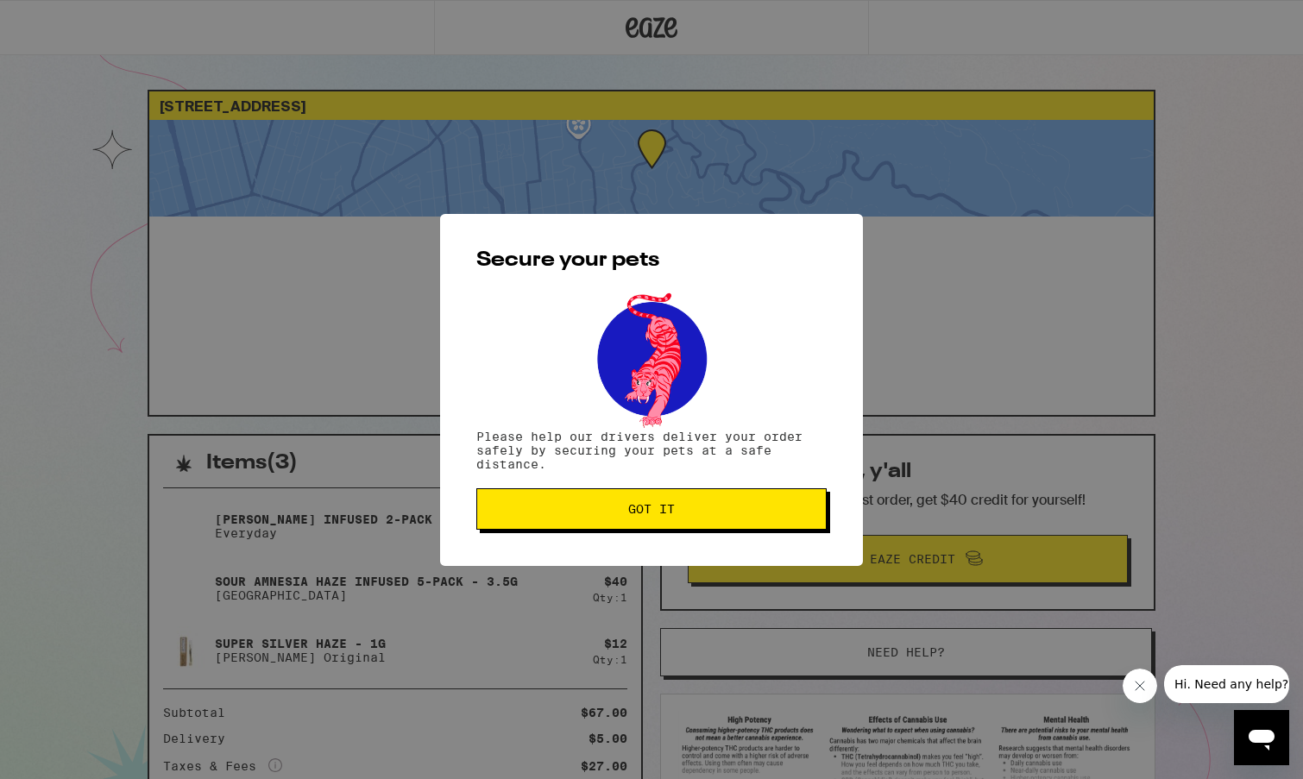
click at [684, 513] on span "Got it" at bounding box center [651, 509] width 321 height 12
